Goal: Task Accomplishment & Management: Complete application form

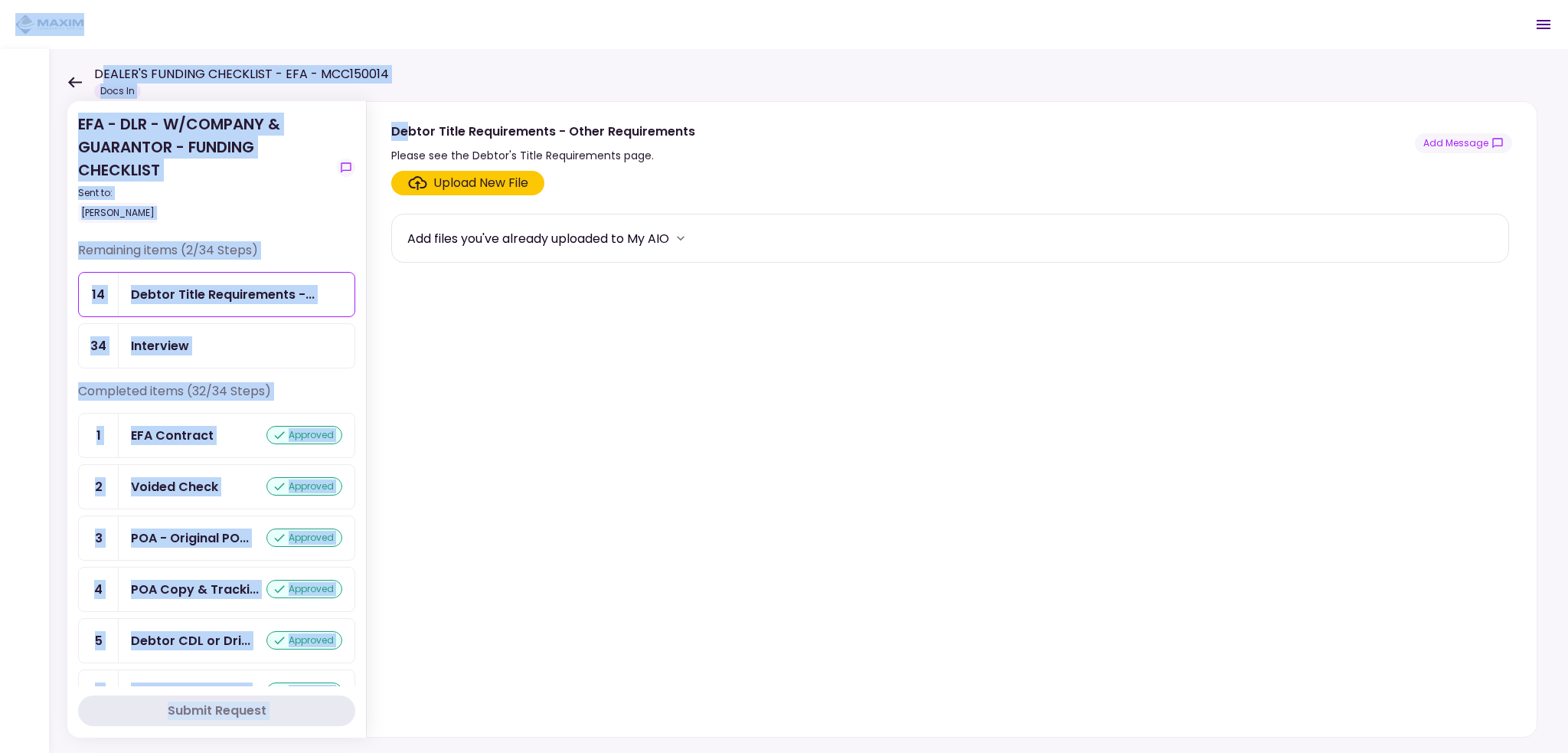
drag, startPoint x: 371, startPoint y: 64, endPoint x: 125, endPoint y: 74, distance: 246.2
click at [113, 73] on main "DEALER'S FUNDING CHECKLIST - EFA - MCC150014 Docs In 0 Messages New Message Con…" at bounding box center [784, 376] width 1568 height 753
click at [137, 74] on h1 "DEALER'S FUNDING CHECKLIST - EFA - MCC150014" at bounding box center [241, 75] width 295 height 19
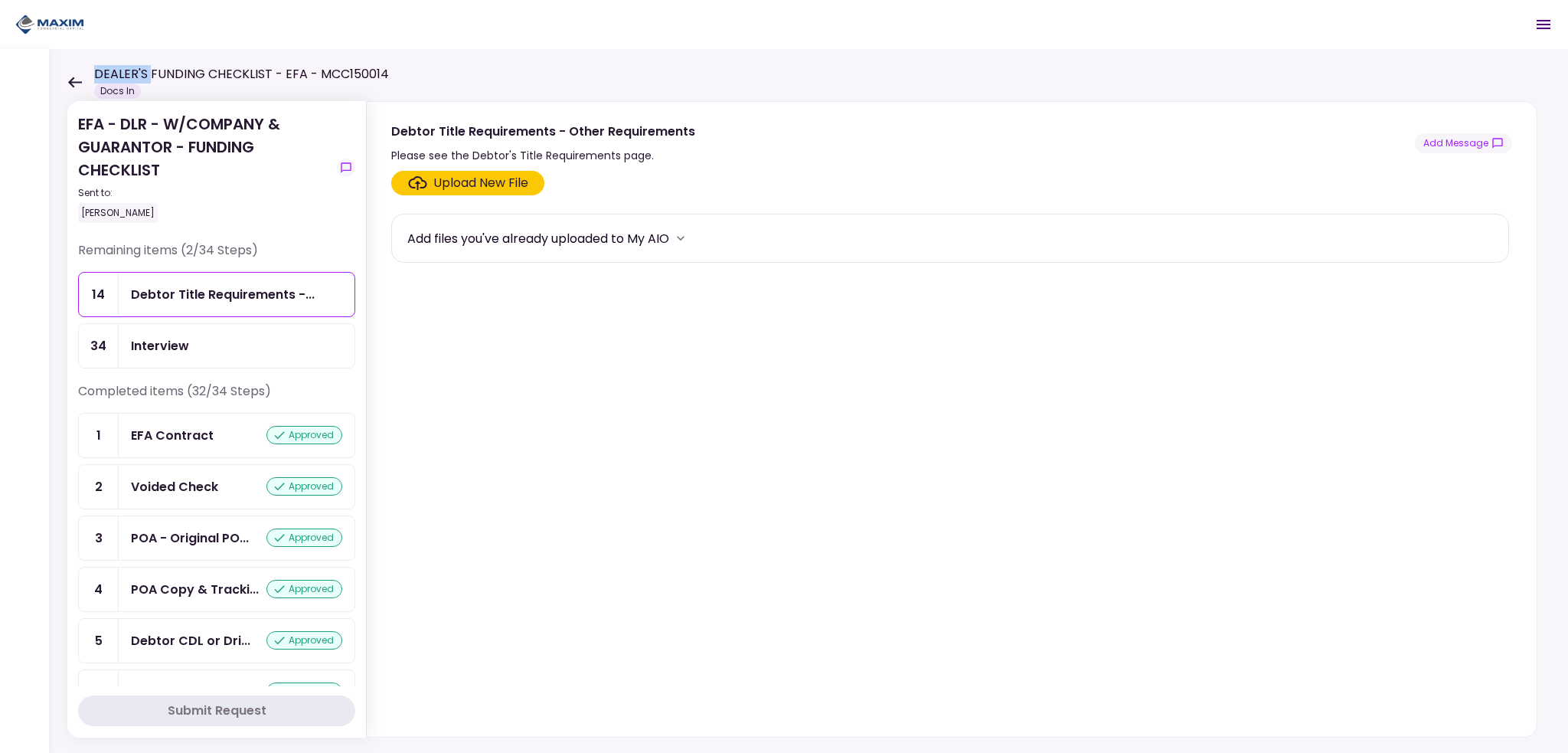
click at [137, 74] on h1 "DEALER'S FUNDING CHECKLIST - EFA - MCC150014" at bounding box center [241, 75] width 295 height 19
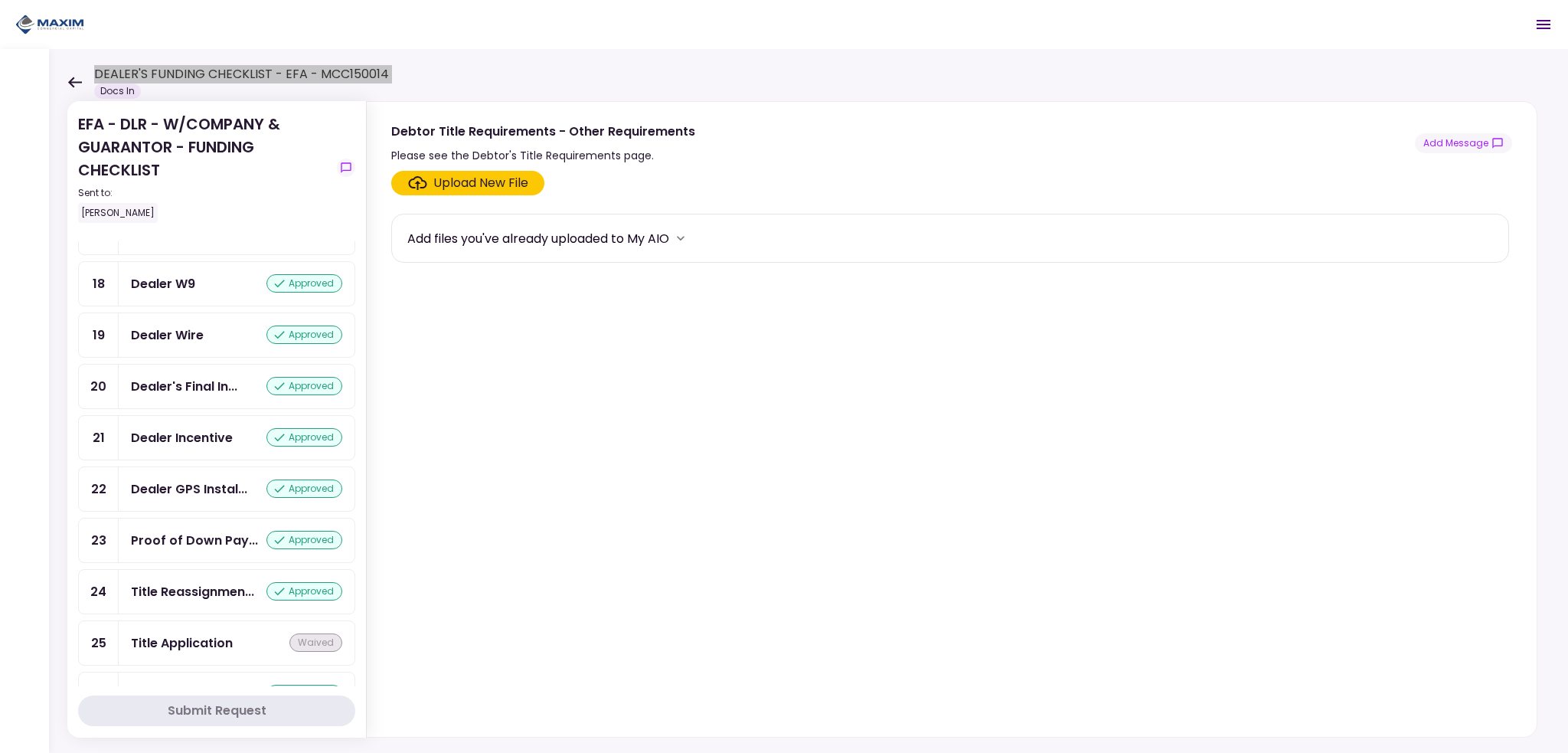
scroll to position [1073, 0]
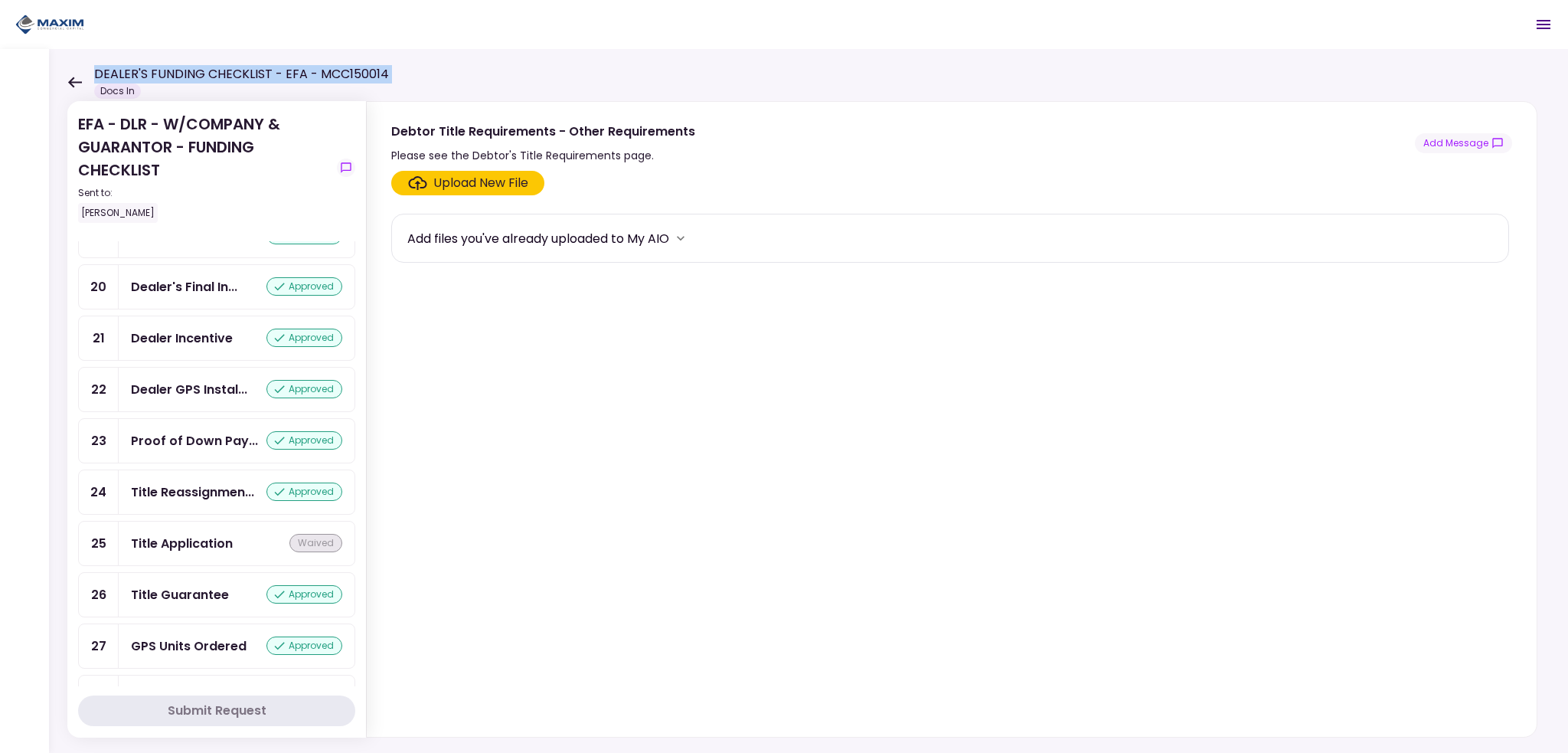
click at [168, 380] on div "Dealer GPS Instal... approved" at bounding box center [237, 389] width 236 height 43
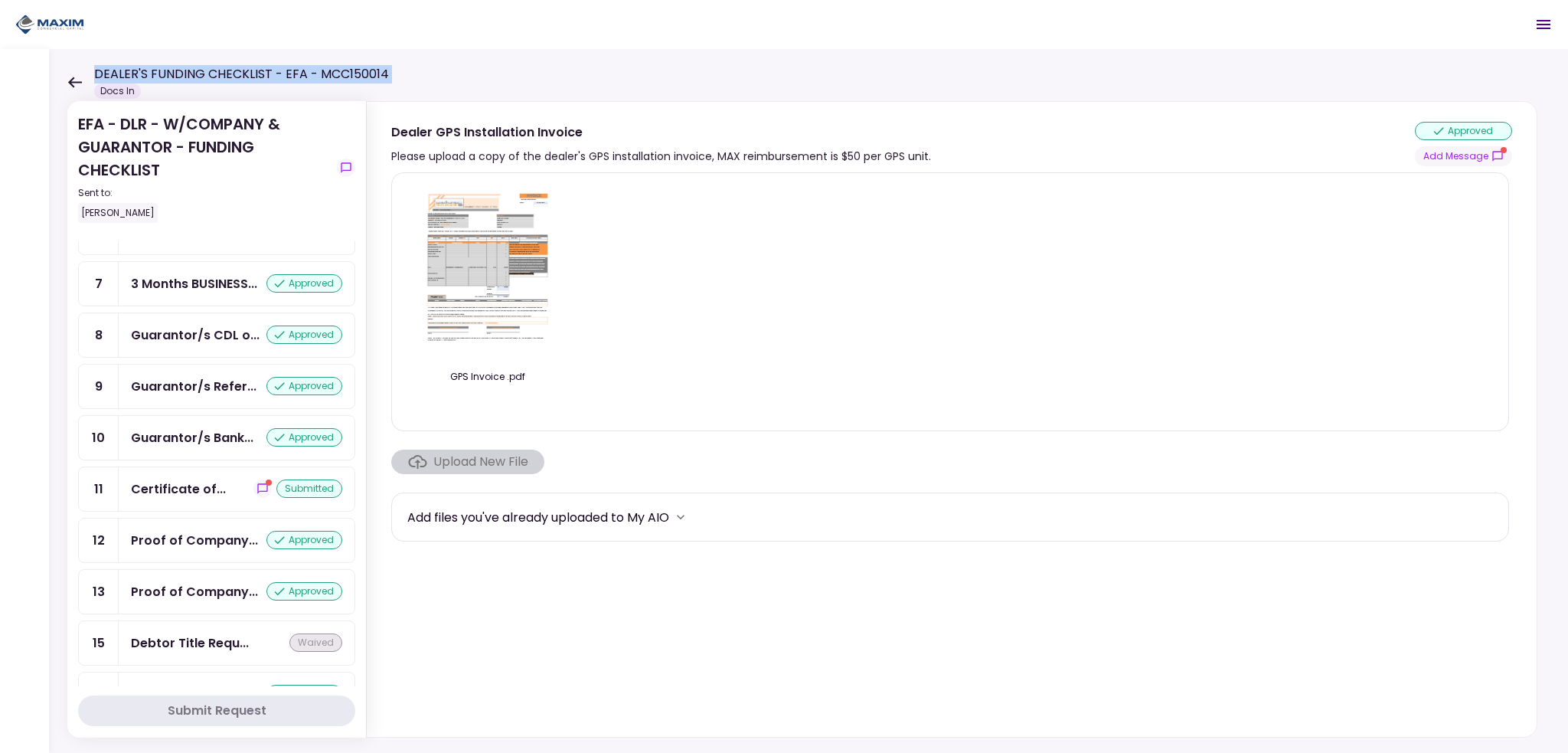
scroll to position [307, 0]
click at [195, 634] on div "Certificate of..." at bounding box center [178, 643] width 95 height 20
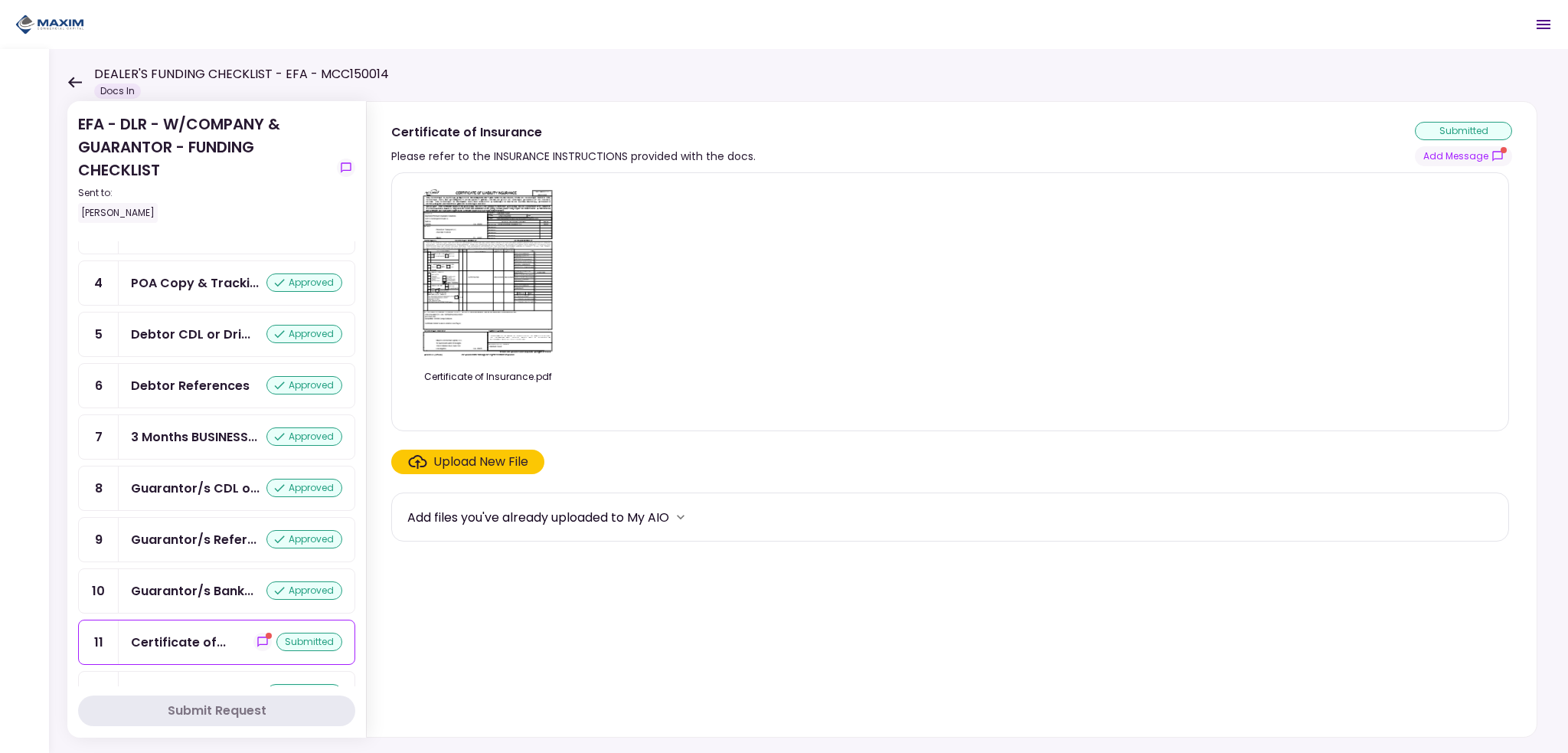
click at [459, 465] on div "Upload New File" at bounding box center [481, 462] width 95 height 19
click at [0, 0] on input "Upload New File" at bounding box center [0, 0] width 0 height 0
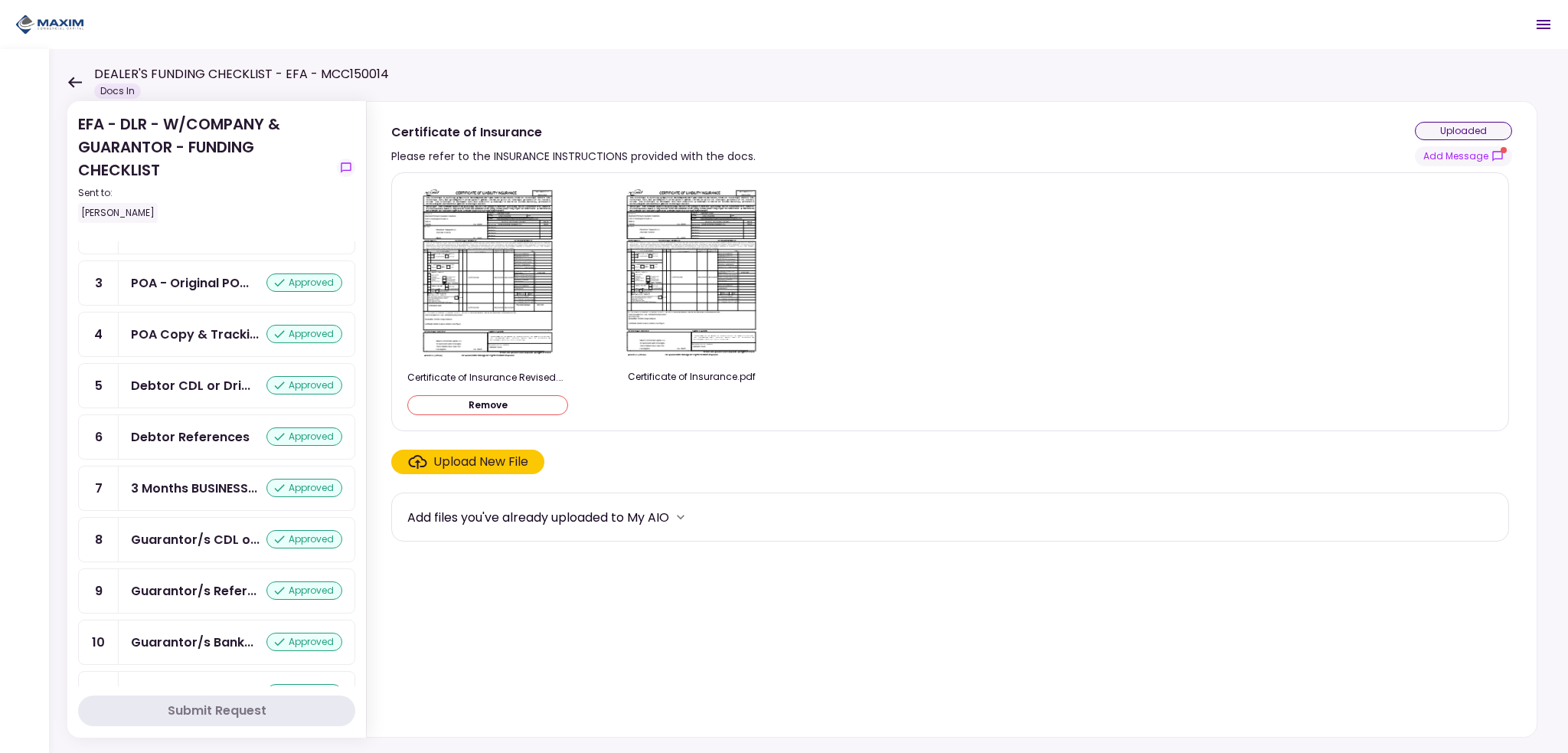
scroll to position [356, 0]
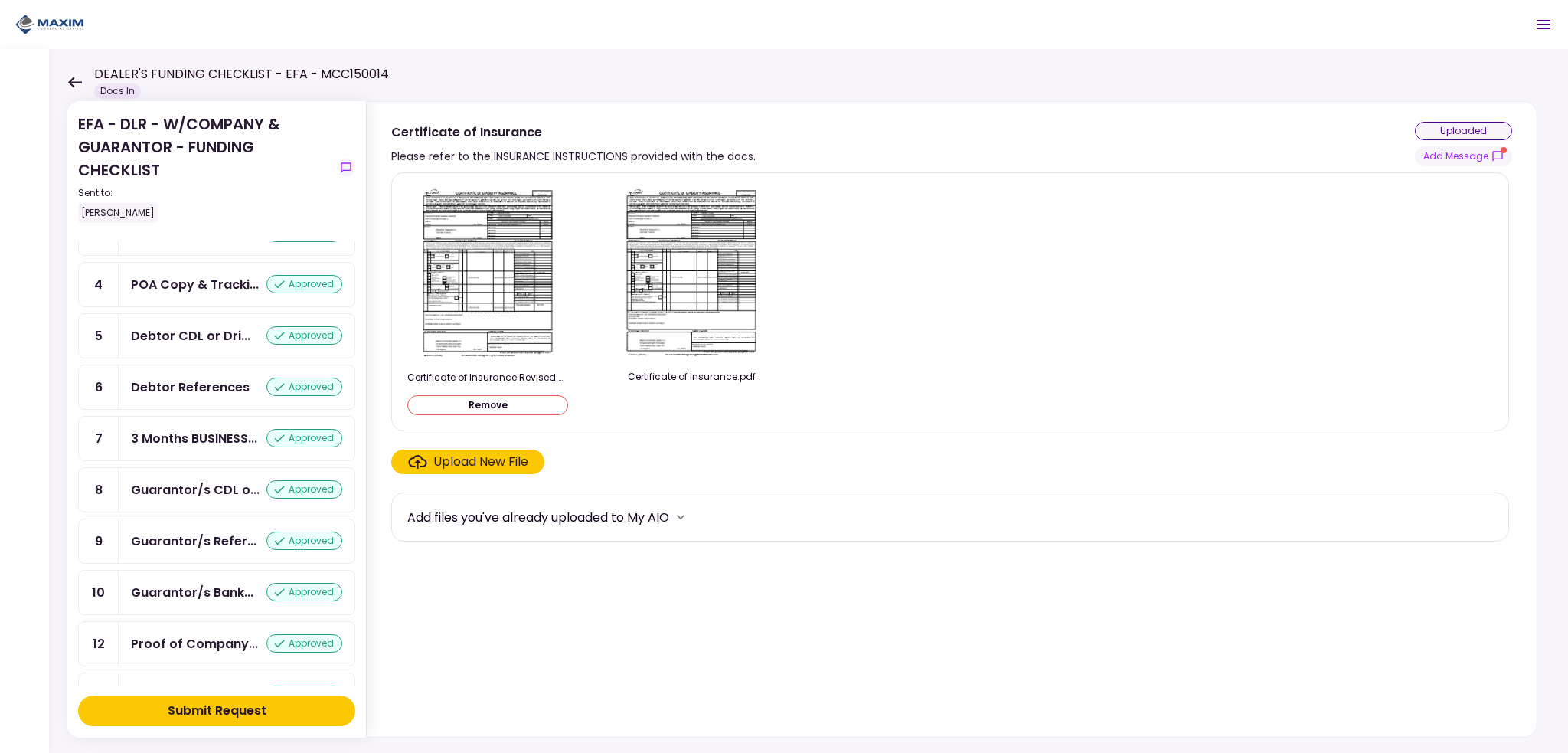
click at [182, 707] on div "Submit Request" at bounding box center [217, 711] width 99 height 19
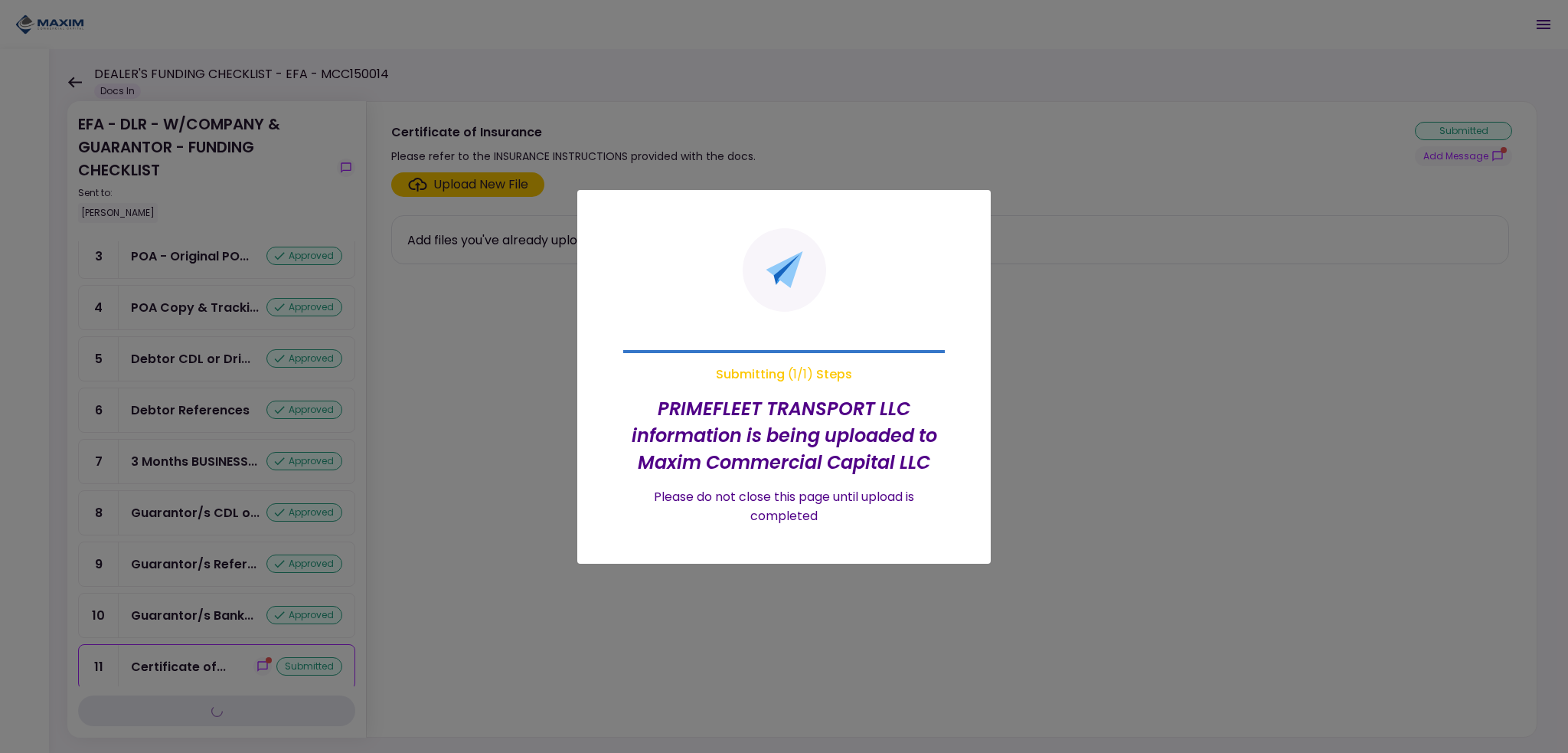
scroll to position [331, 0]
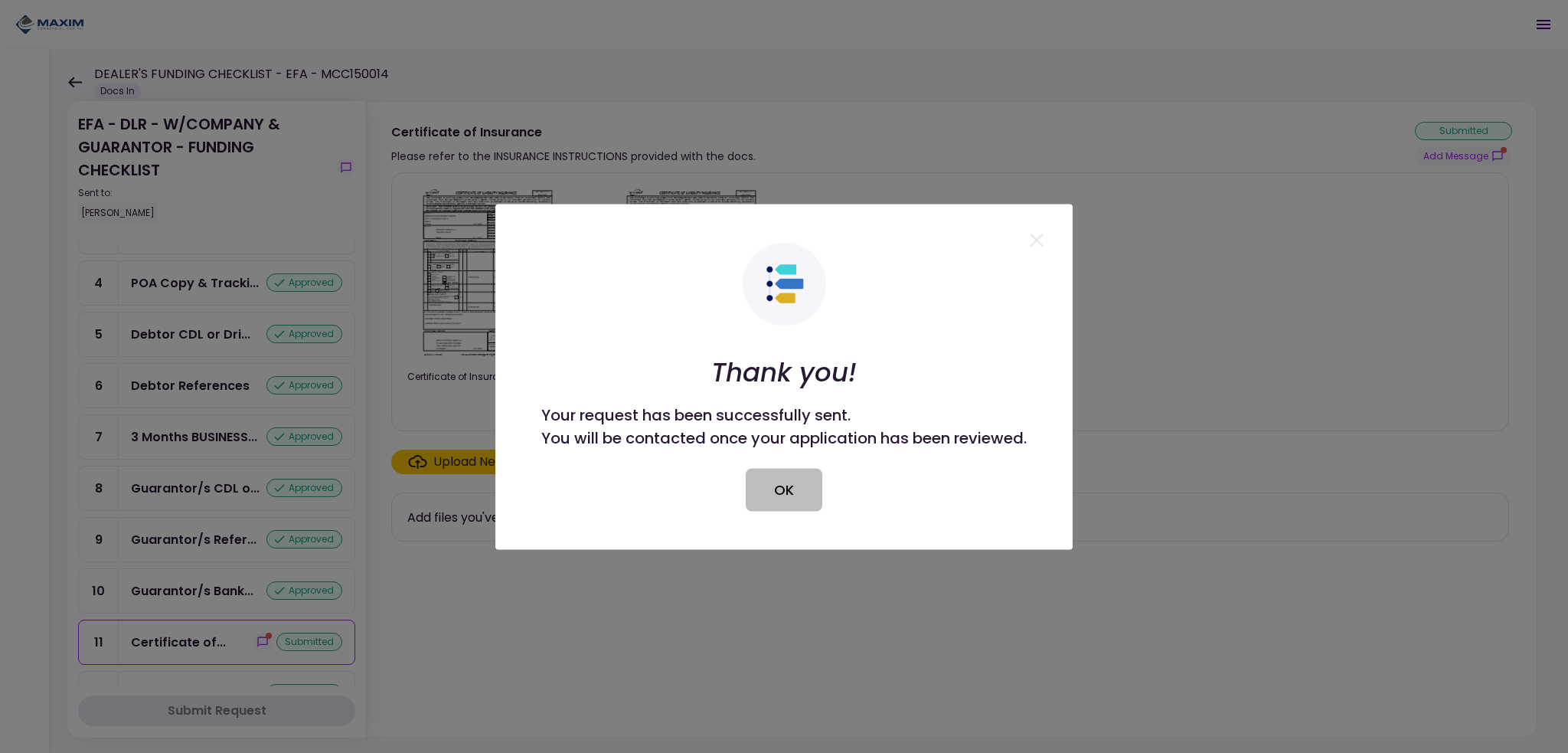
click at [778, 490] on button "OK" at bounding box center [784, 490] width 76 height 42
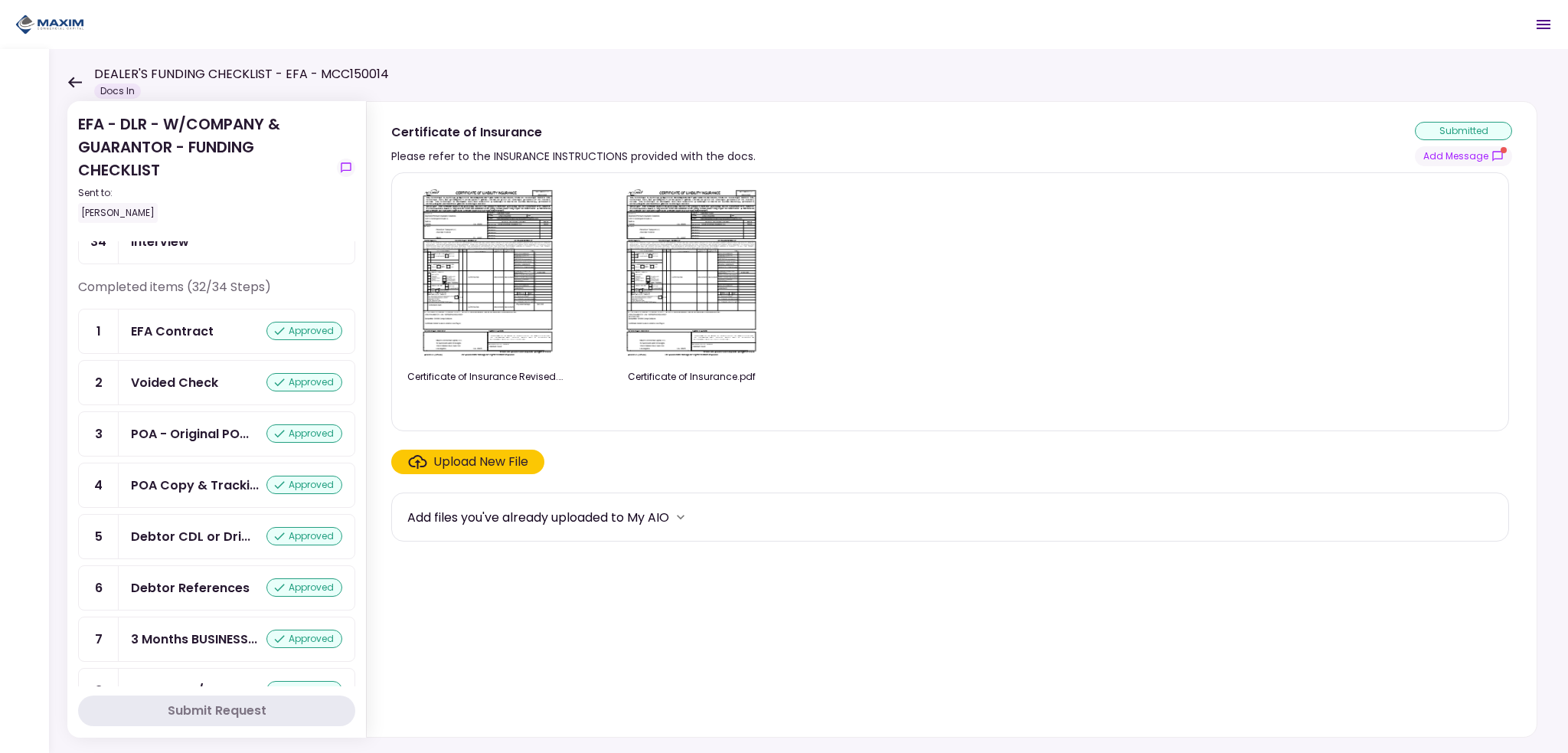
scroll to position [0, 0]
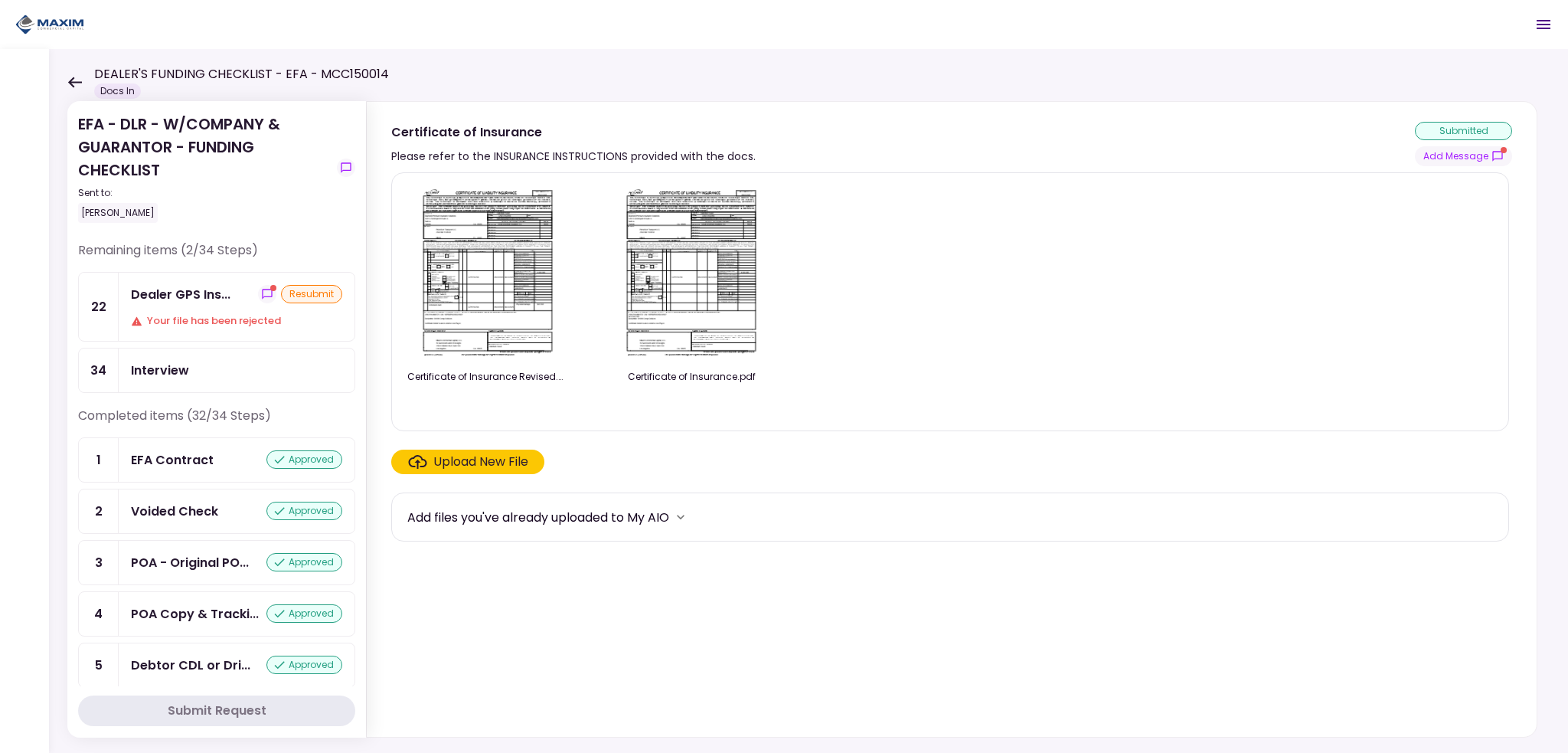
click at [181, 314] on div "Your file has been rejected" at bounding box center [236, 321] width 212 height 15
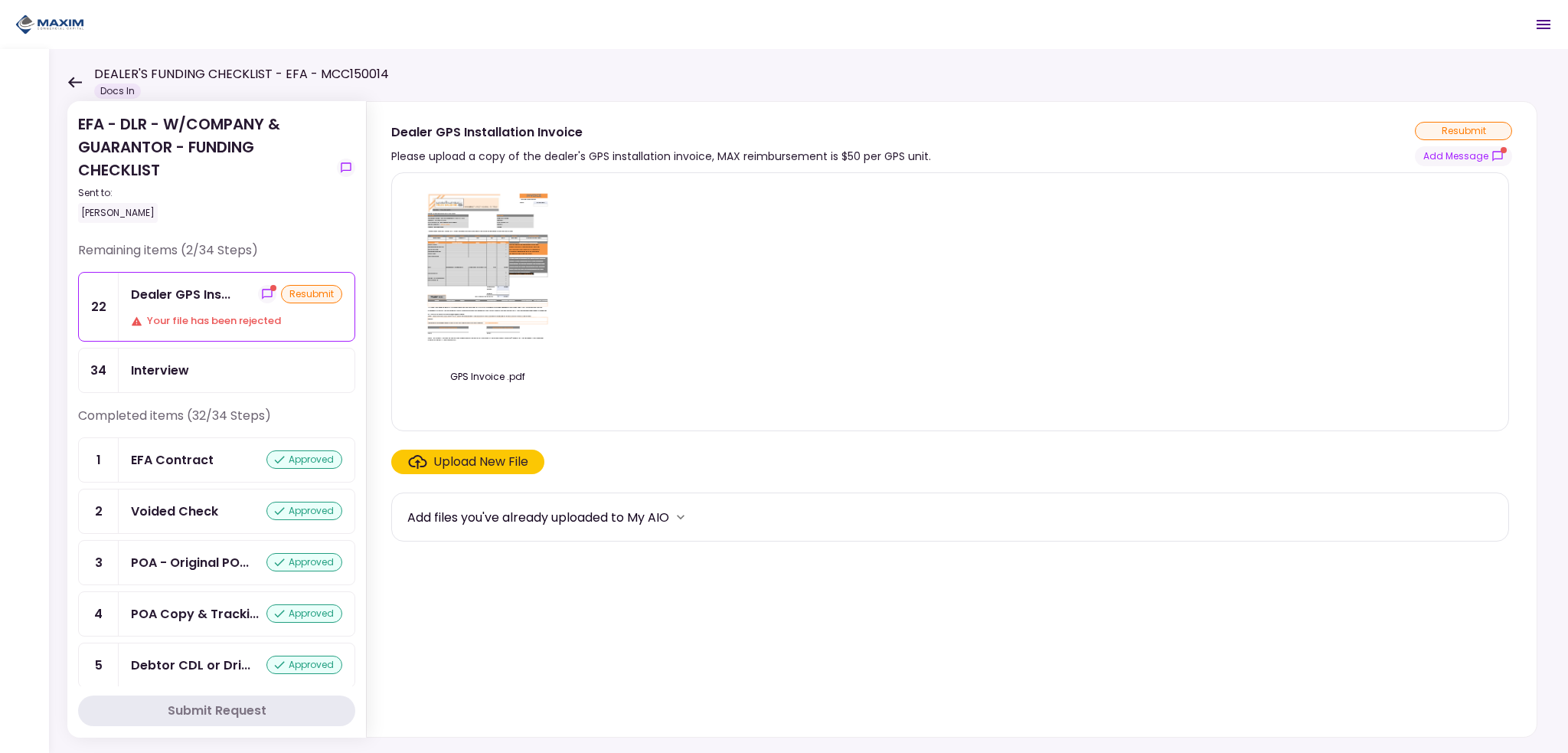
click at [472, 462] on div "Upload New File" at bounding box center [481, 462] width 95 height 19
click at [0, 0] on input "Upload New File" at bounding box center [0, 0] width 0 height 0
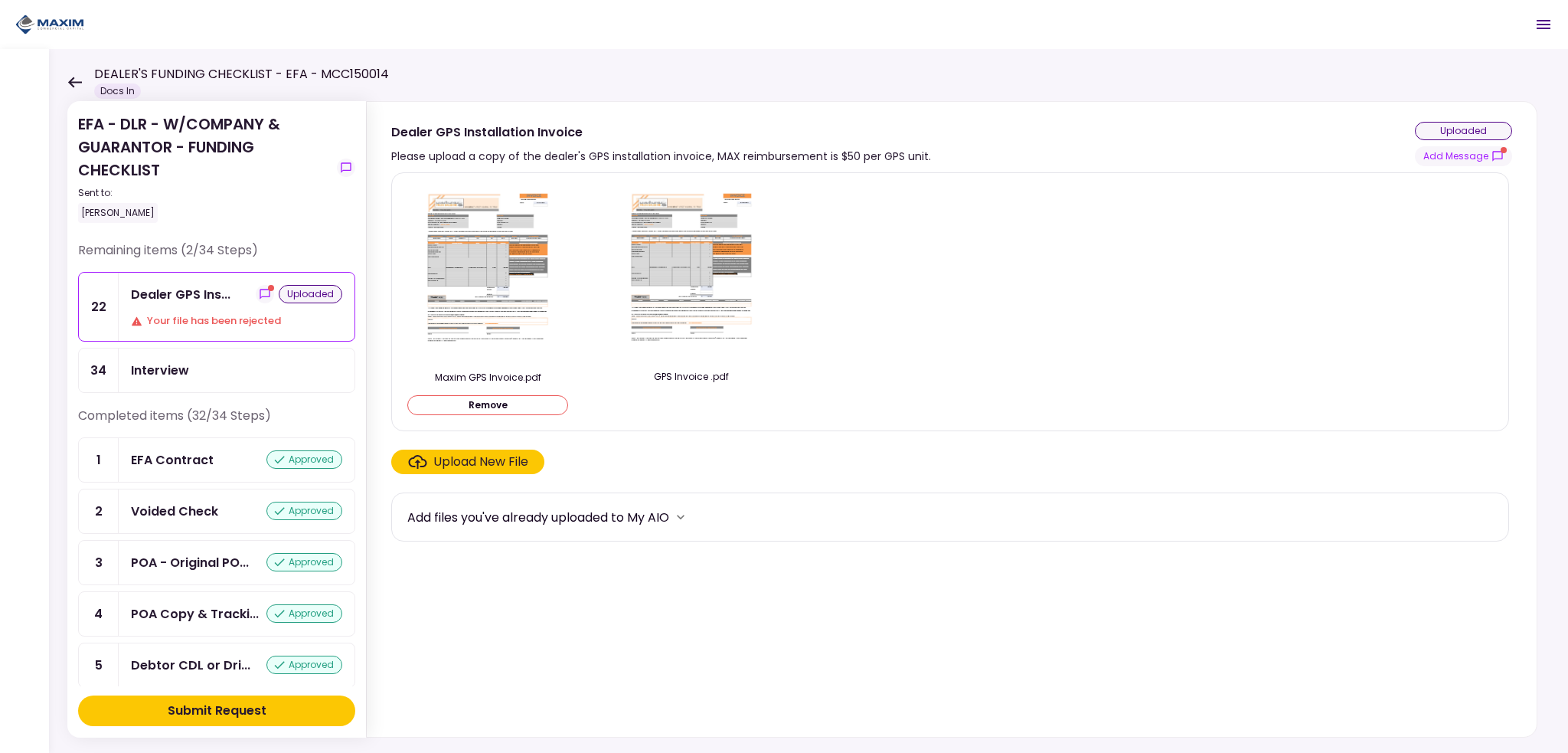
click at [234, 702] on div "Submit Request" at bounding box center [217, 711] width 99 height 19
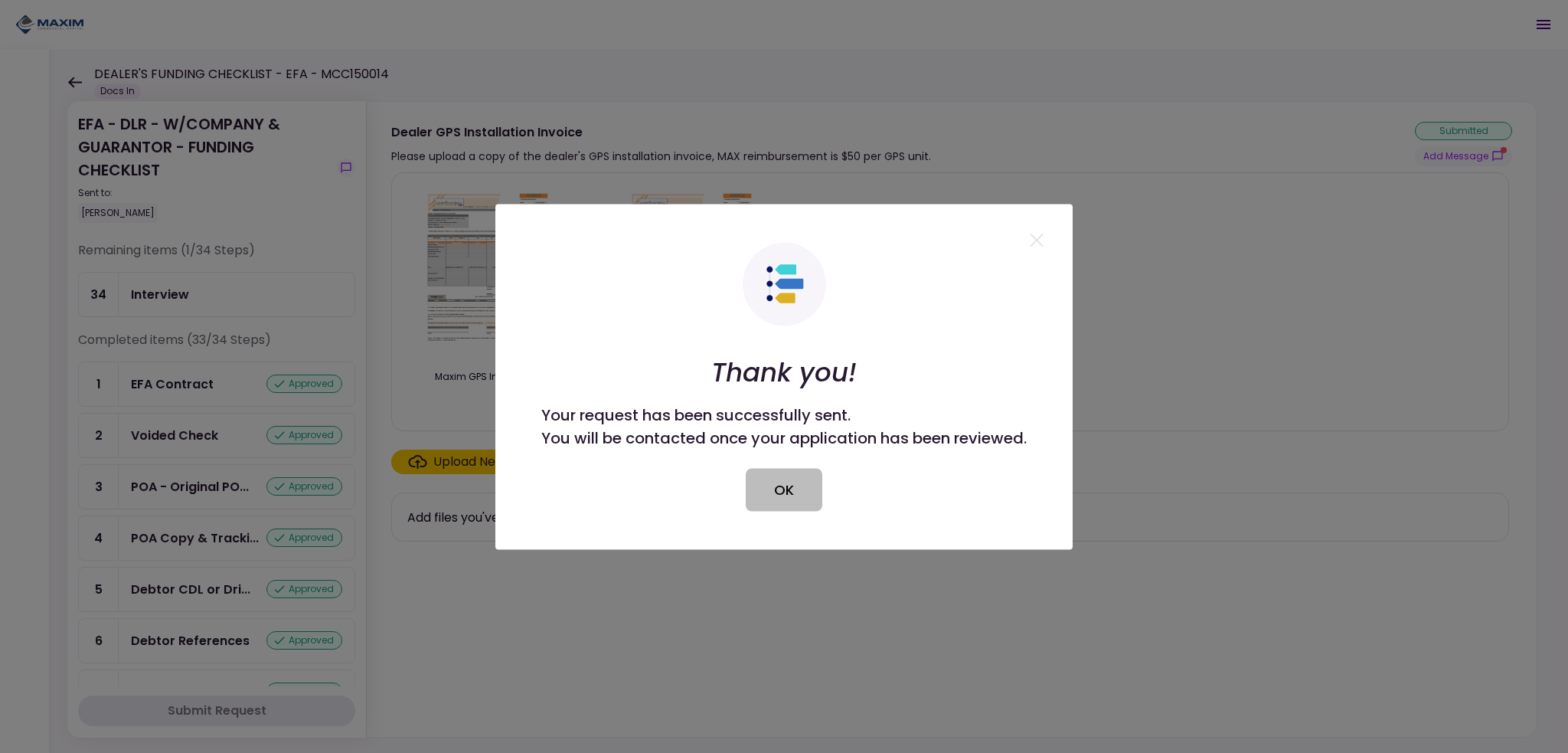
click at [786, 496] on button "OK" at bounding box center [784, 490] width 76 height 42
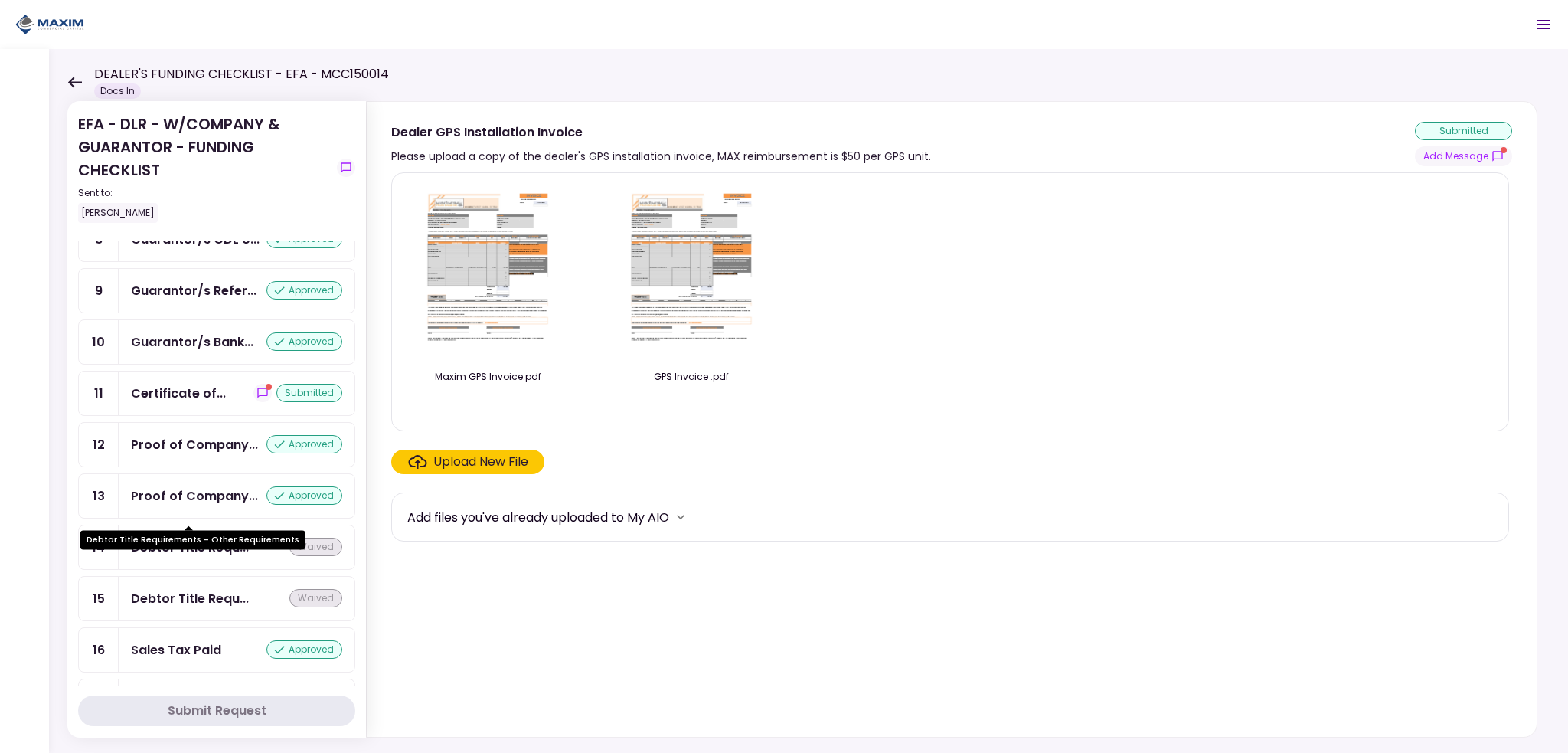
scroll to position [497, 0]
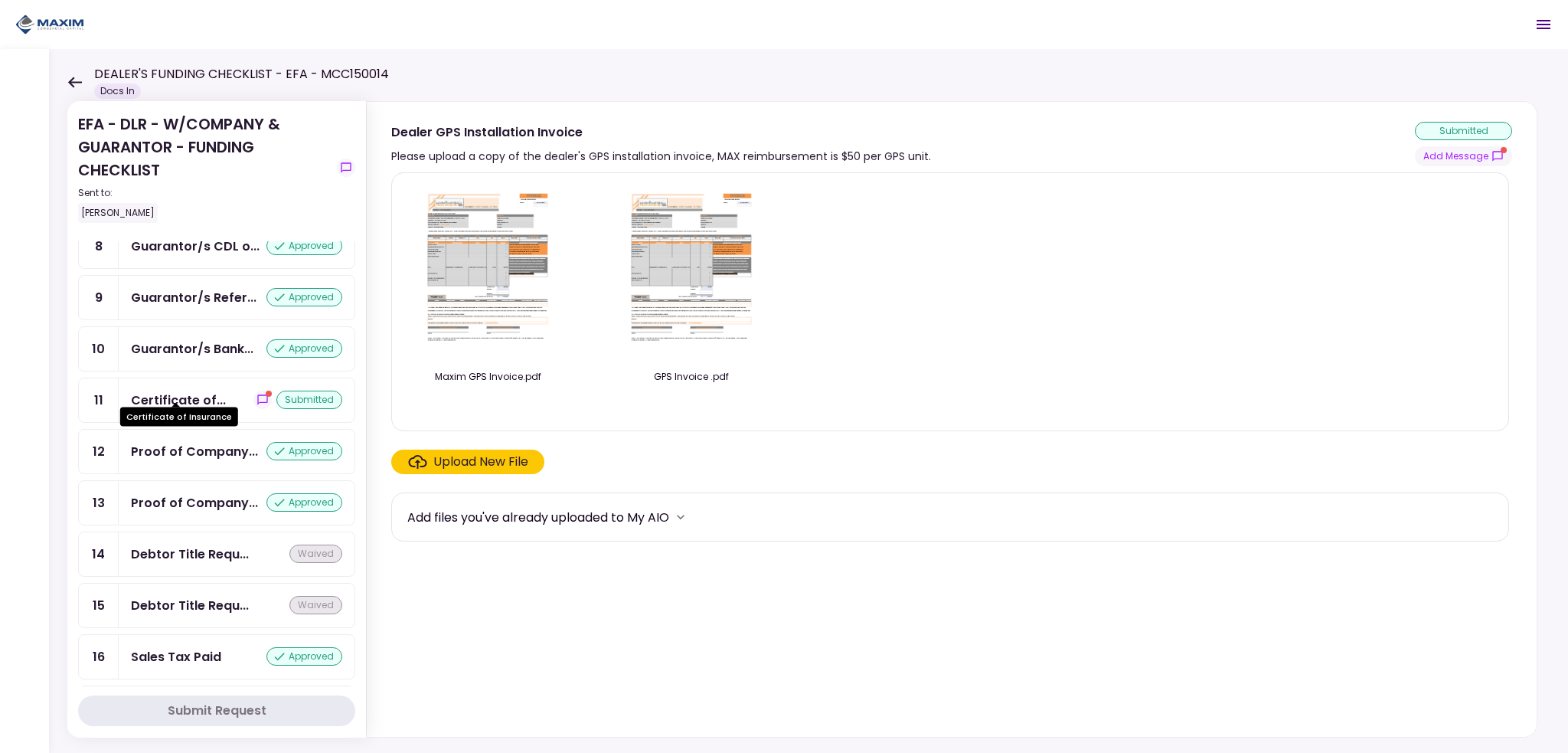
click at [175, 394] on div "Certificate of..." at bounding box center [178, 400] width 95 height 20
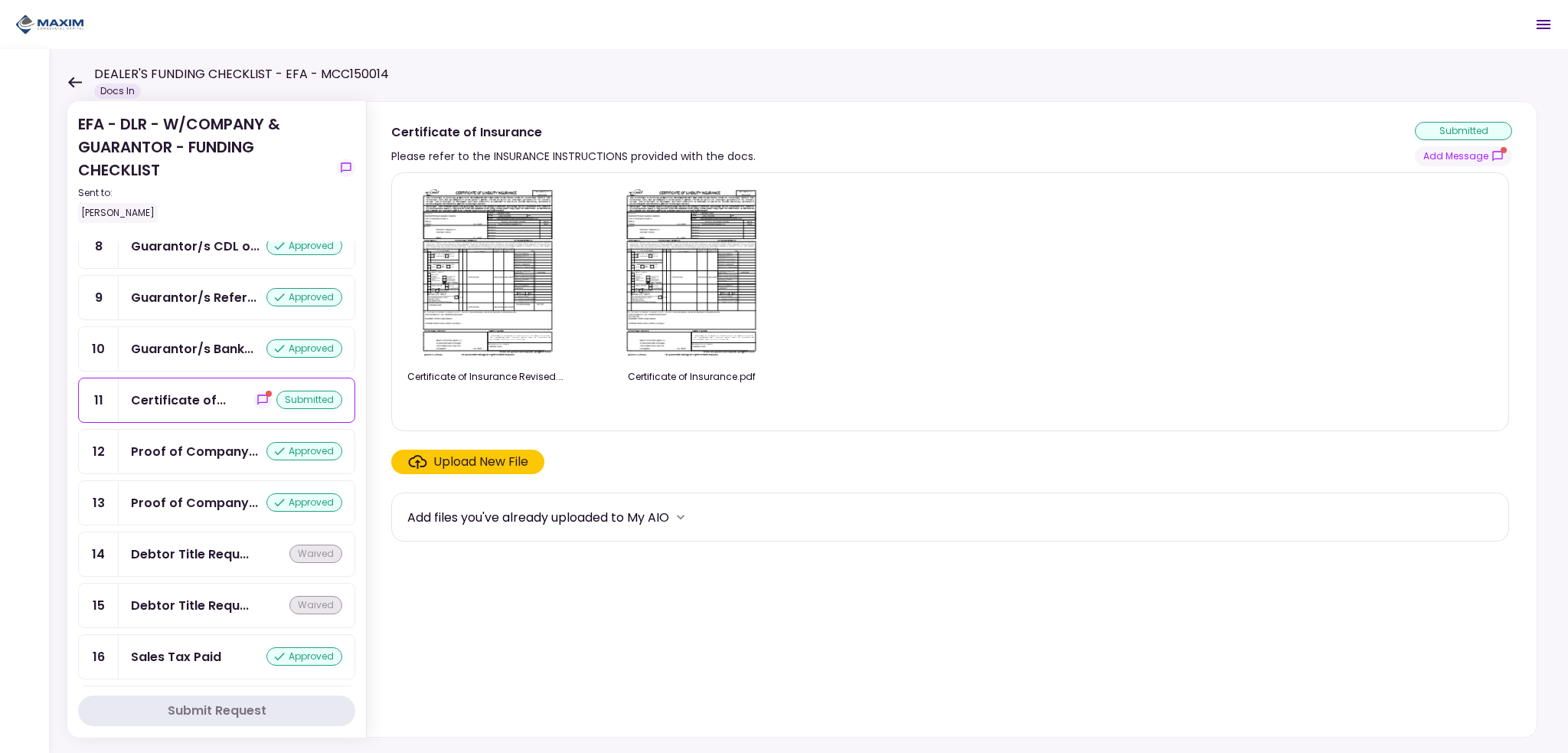
click at [485, 269] on img at bounding box center [488, 273] width 136 height 175
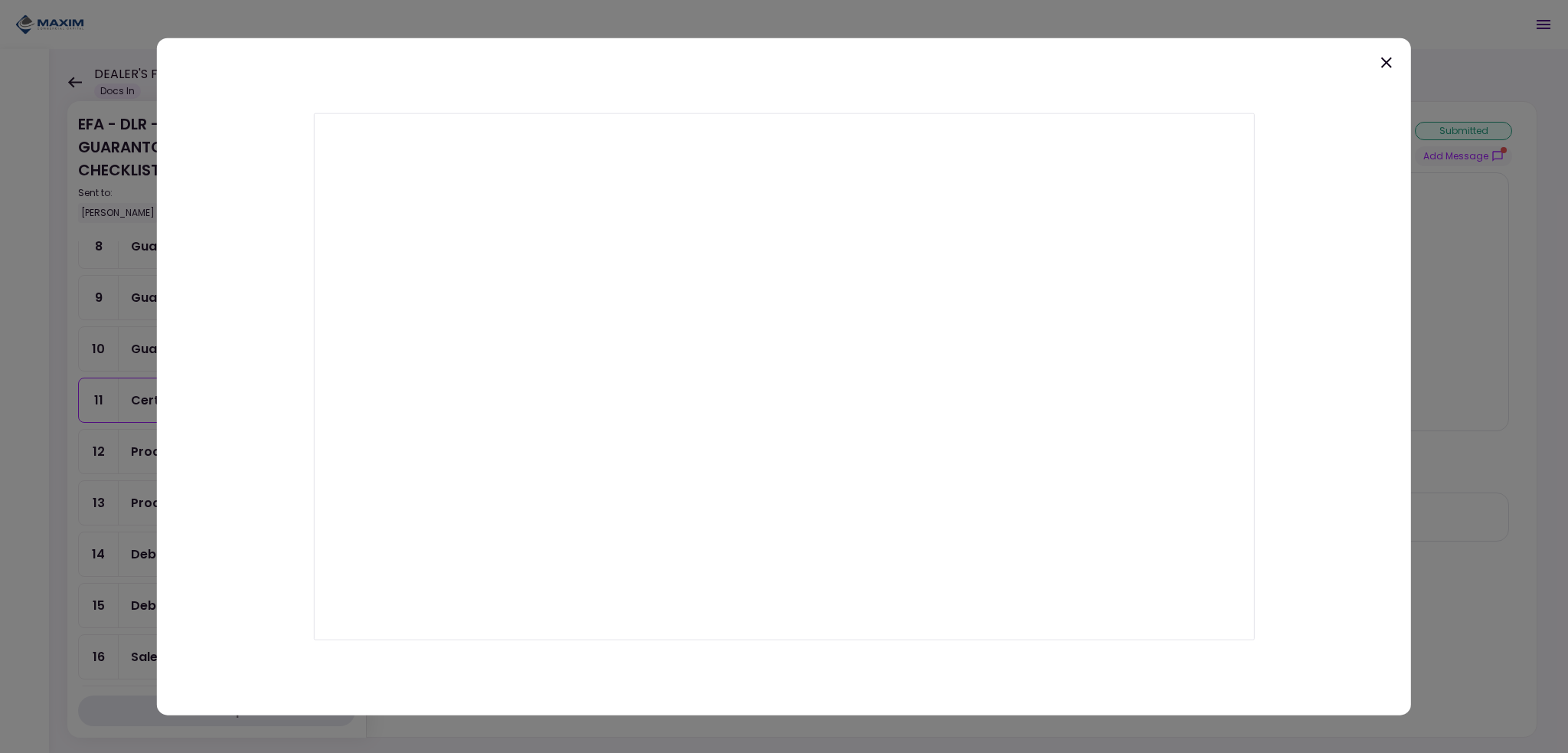
click at [1389, 60] on icon at bounding box center [1386, 62] width 11 height 11
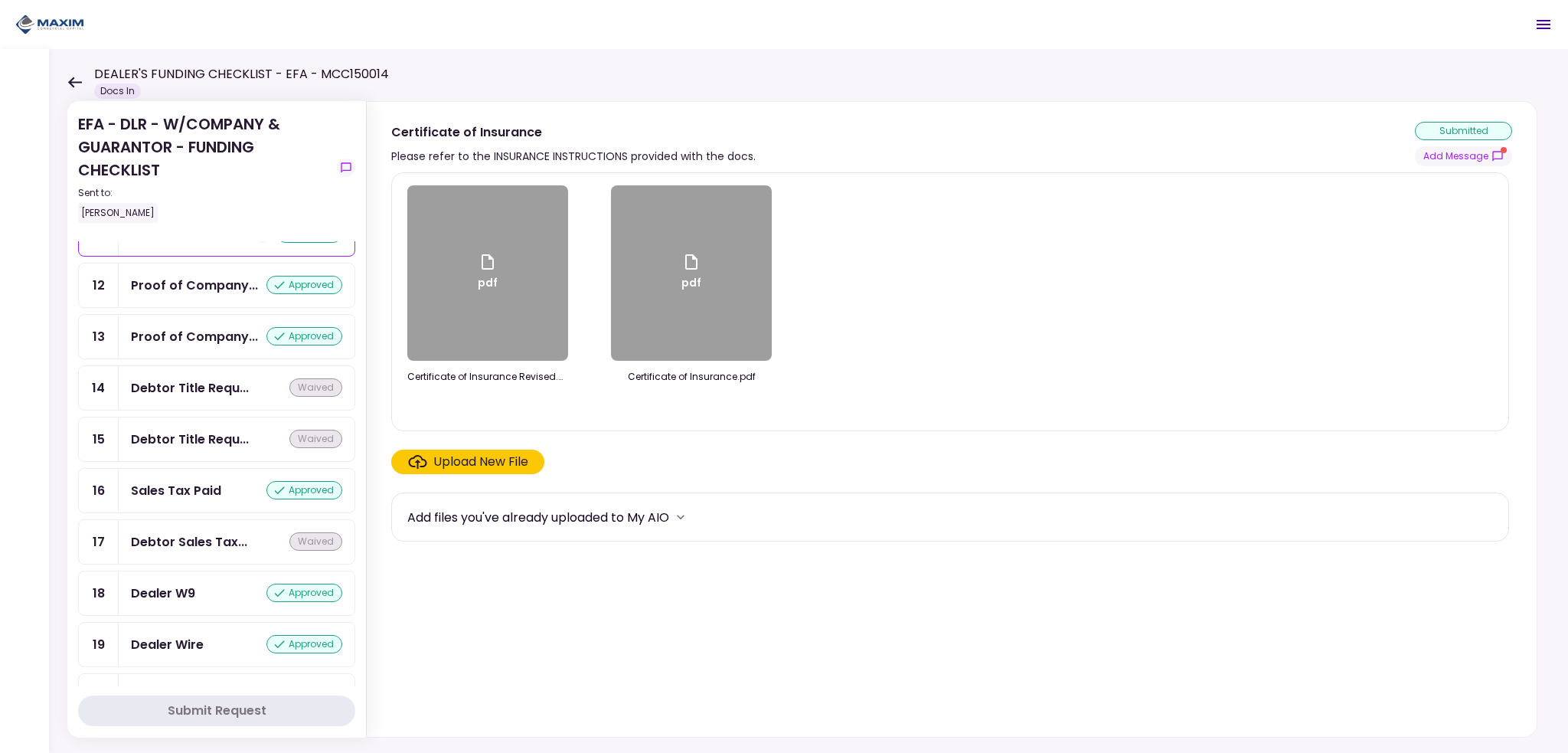
scroll to position [460, 0]
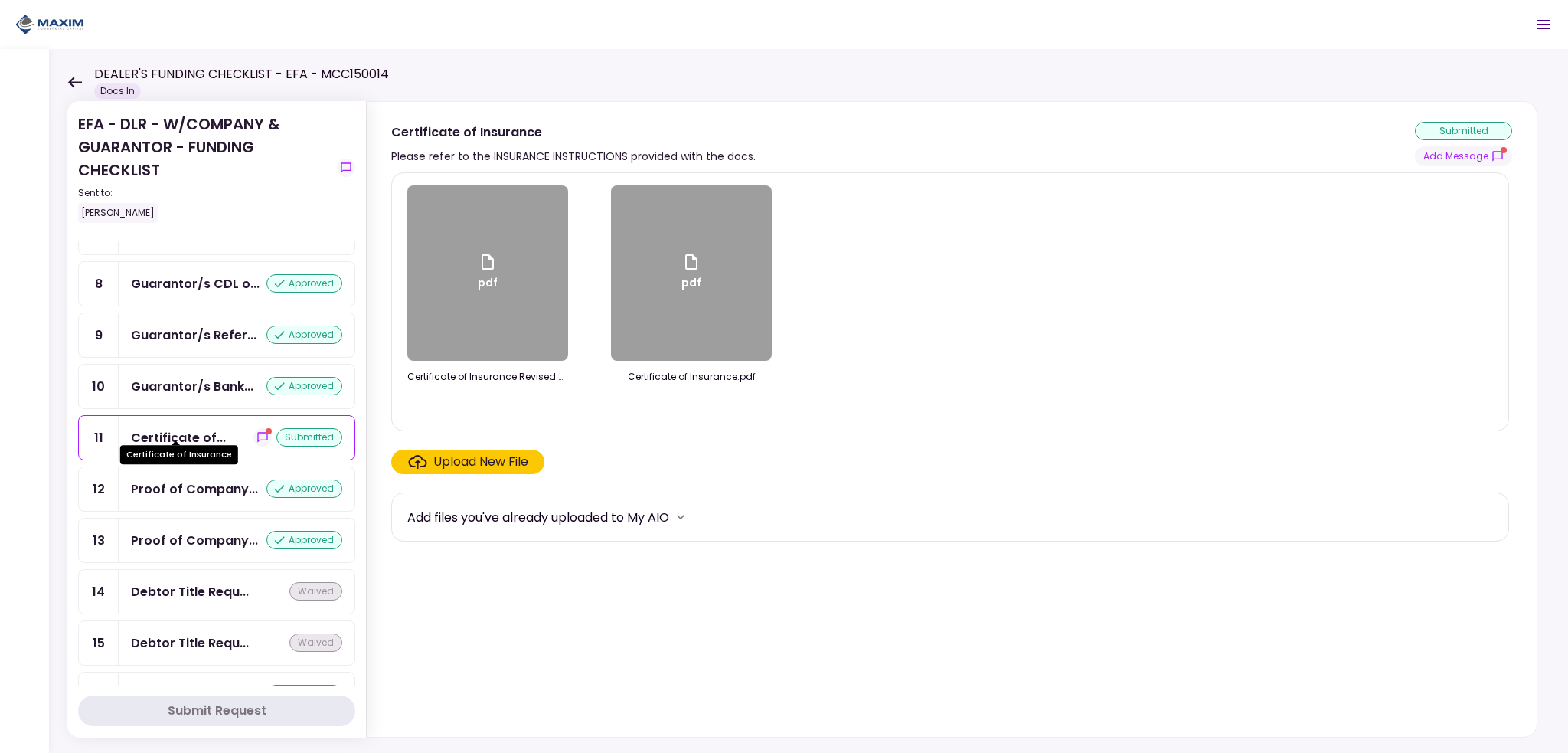
click at [178, 428] on div "Certificate of..." at bounding box center [178, 438] width 95 height 20
click at [1466, 152] on button "Add Message" at bounding box center [1464, 156] width 97 height 20
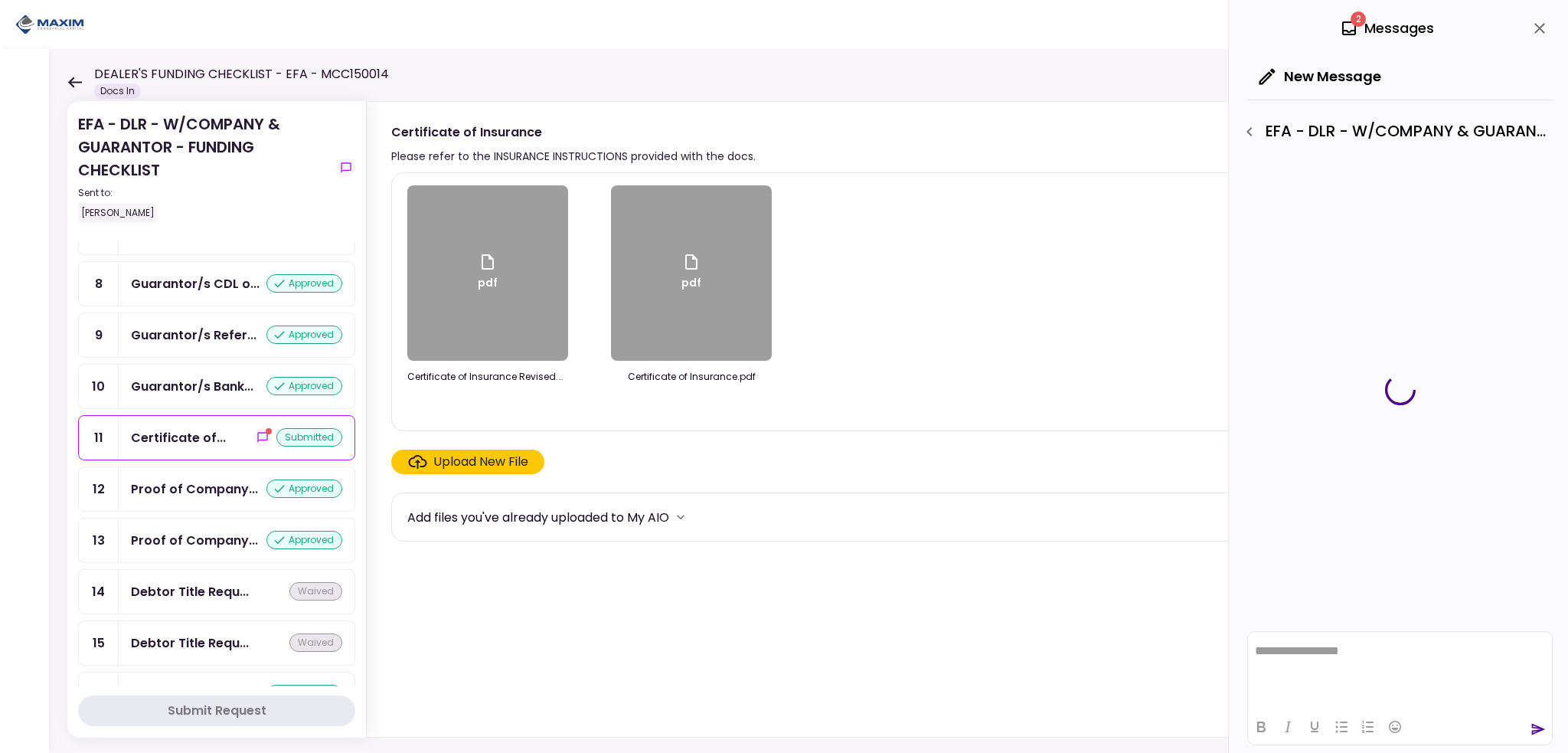
scroll to position [0, 0]
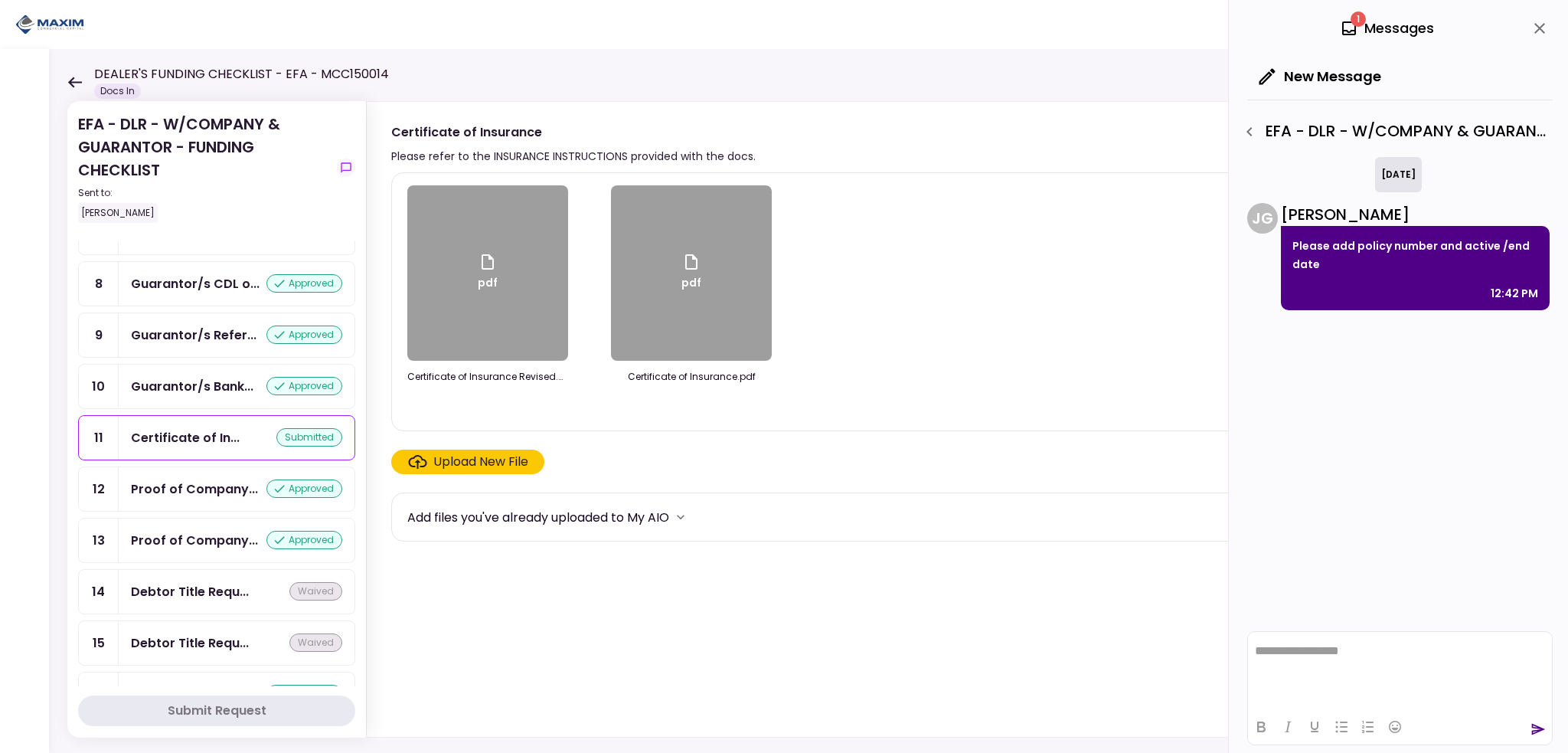
click at [998, 266] on div "pdf Certificate of Insurance Revised.pdf pdf Certificate of Insurance.pdf" at bounding box center [950, 302] width 1086 height 233
click at [1531, 20] on icon "close" at bounding box center [1540, 29] width 19 height 19
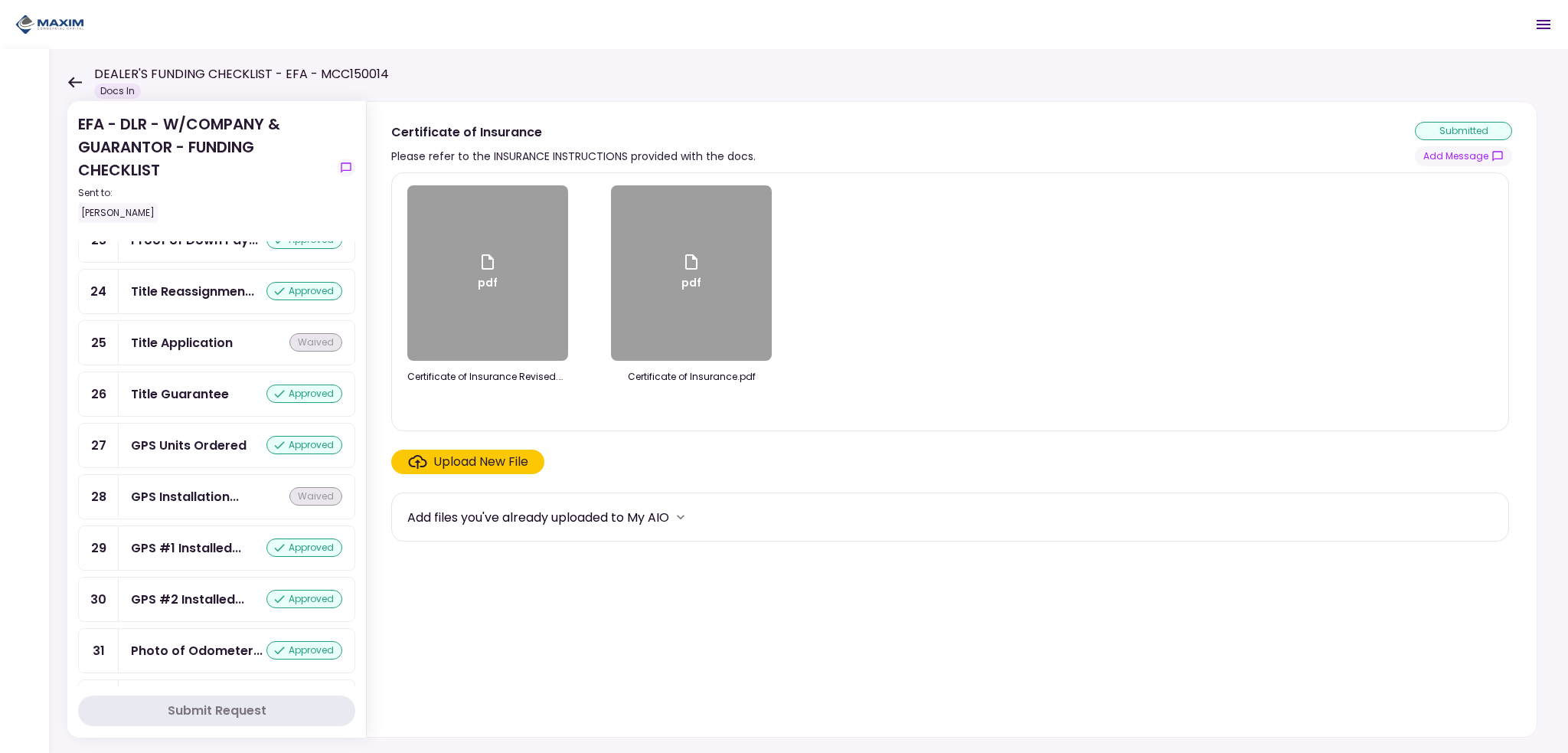
scroll to position [1073, 0]
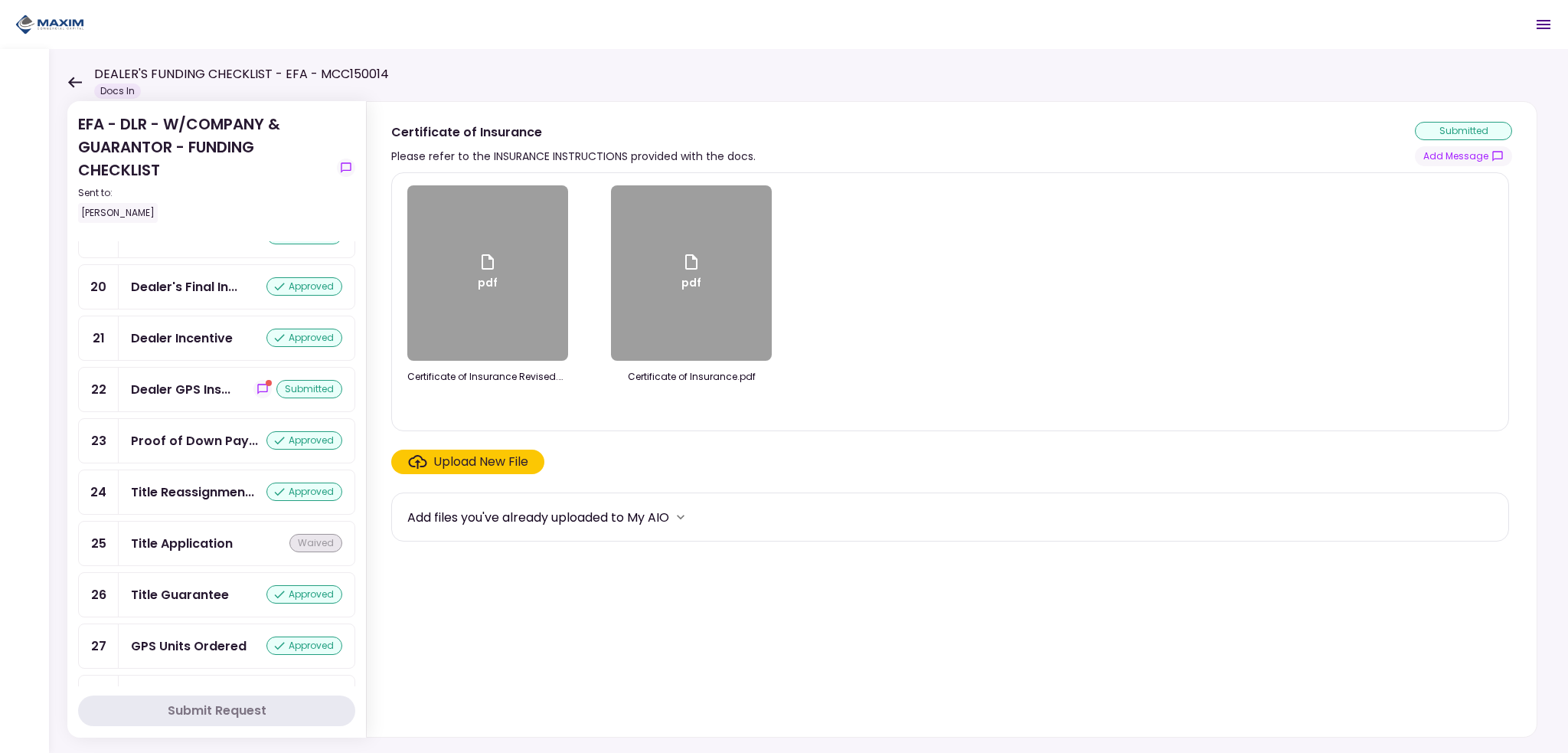
click at [173, 374] on div "Dealer GPS Ins... submitted" at bounding box center [237, 389] width 236 height 43
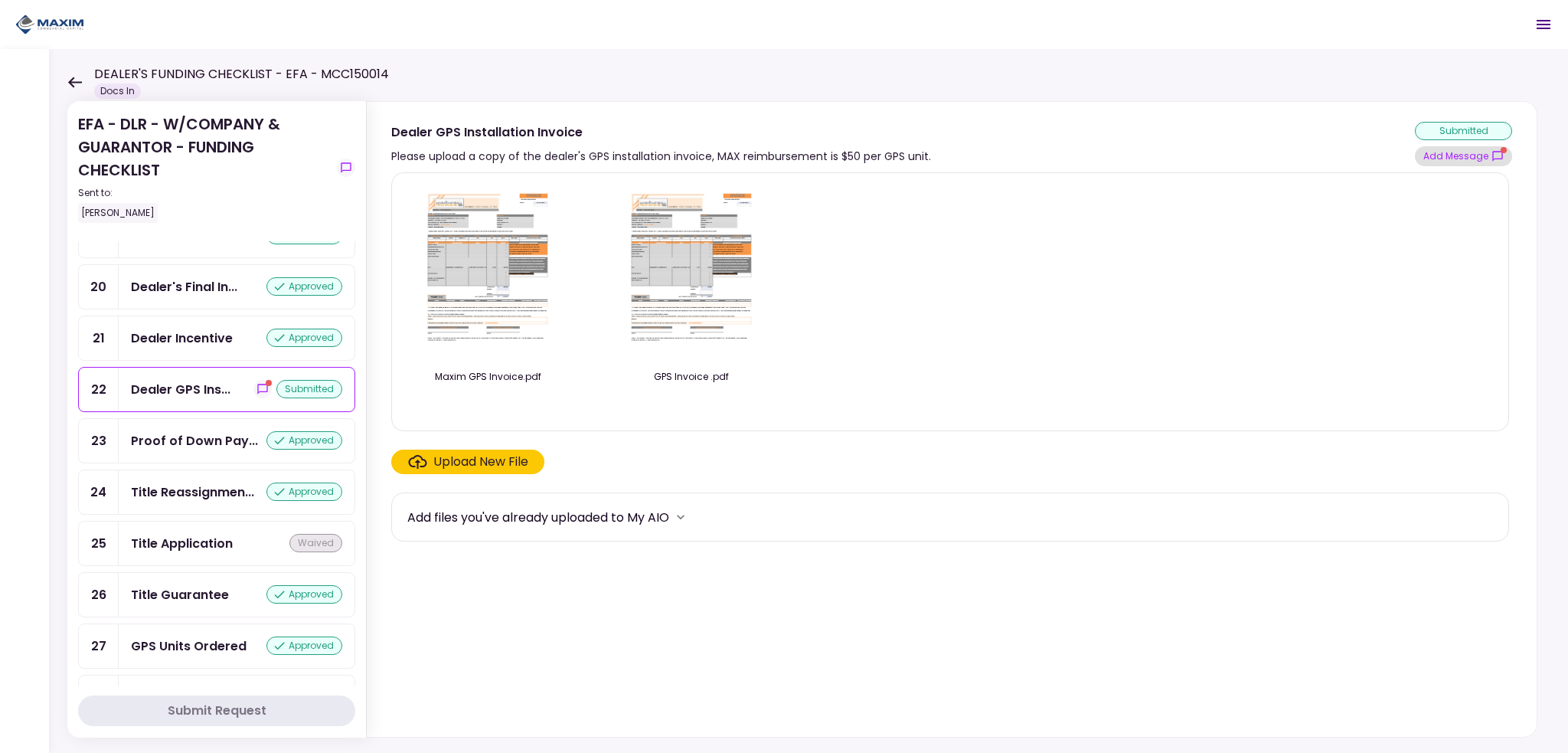
click at [1466, 152] on button "Add Message" at bounding box center [1464, 156] width 97 height 20
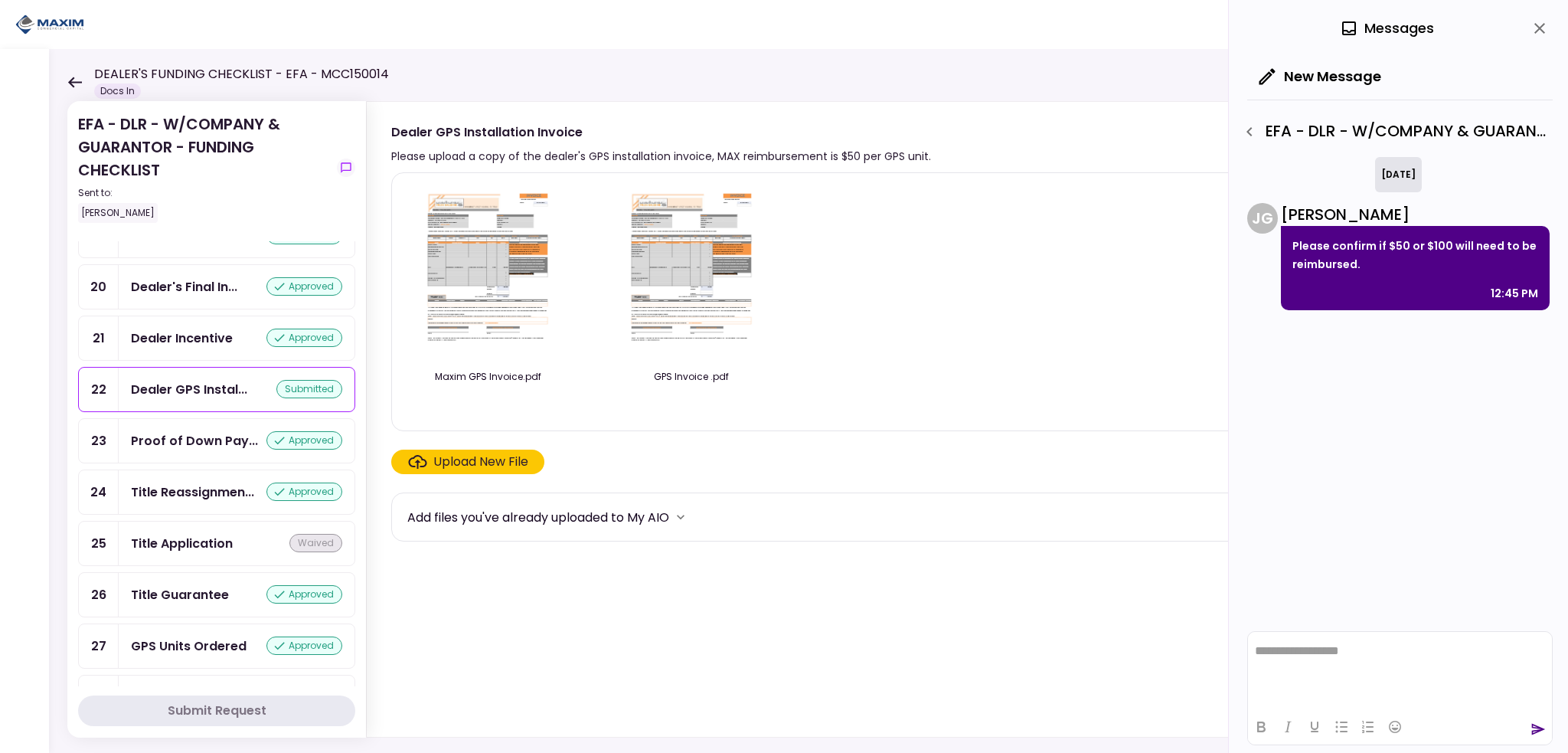
click at [1537, 27] on icon "close" at bounding box center [1540, 29] width 19 height 19
